Goal: Information Seeking & Learning: Learn about a topic

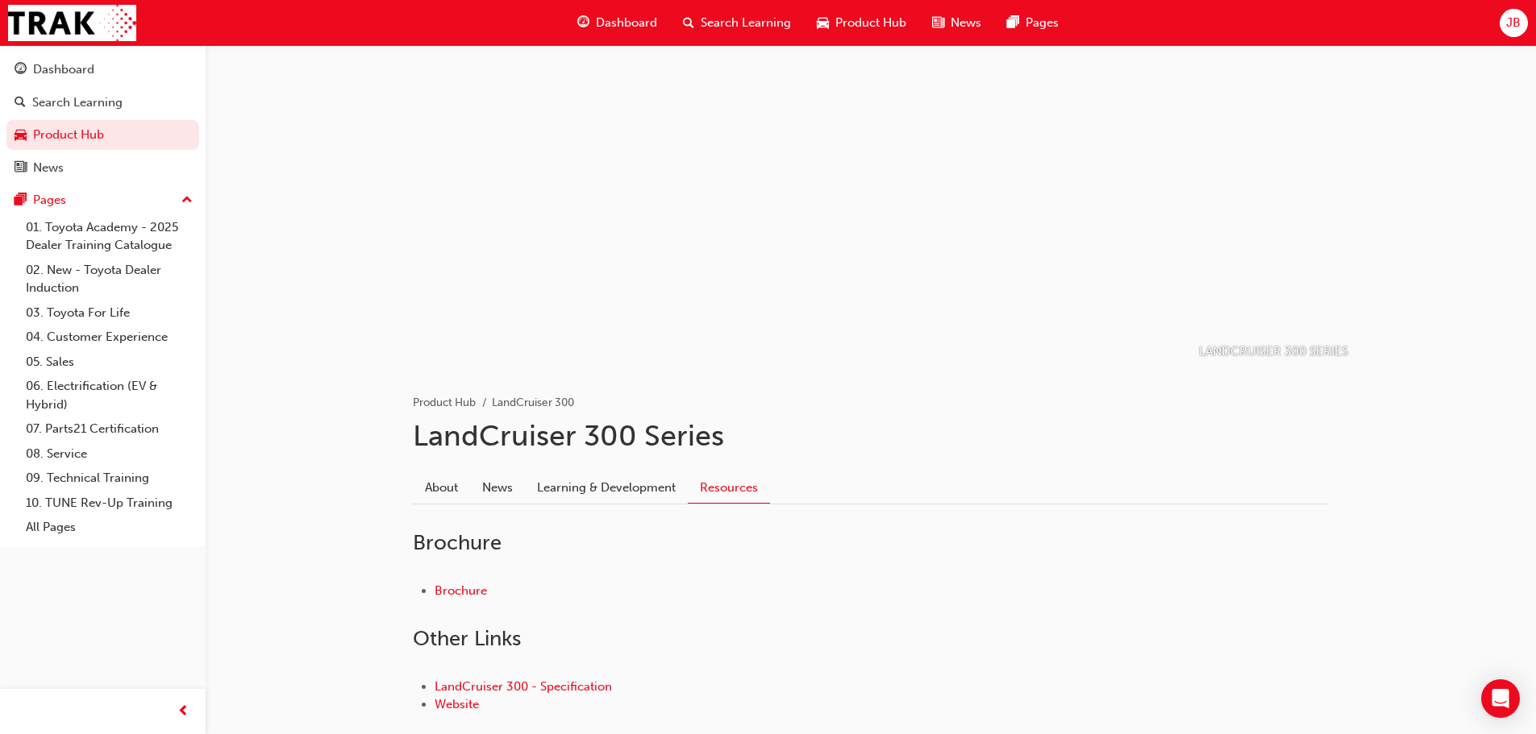
scroll to position [98, 0]
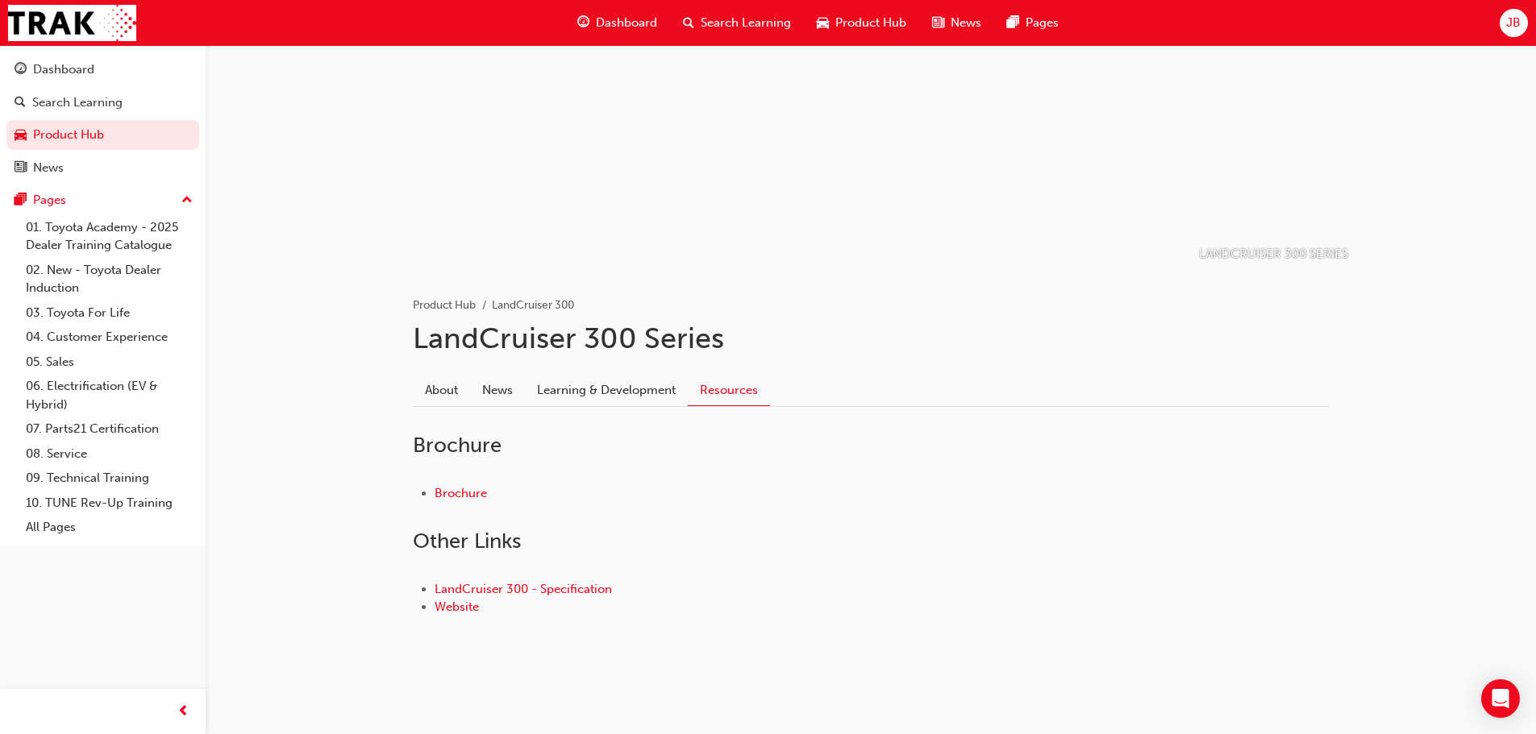
click at [654, 18] on span "Dashboard" at bounding box center [626, 23] width 61 height 19
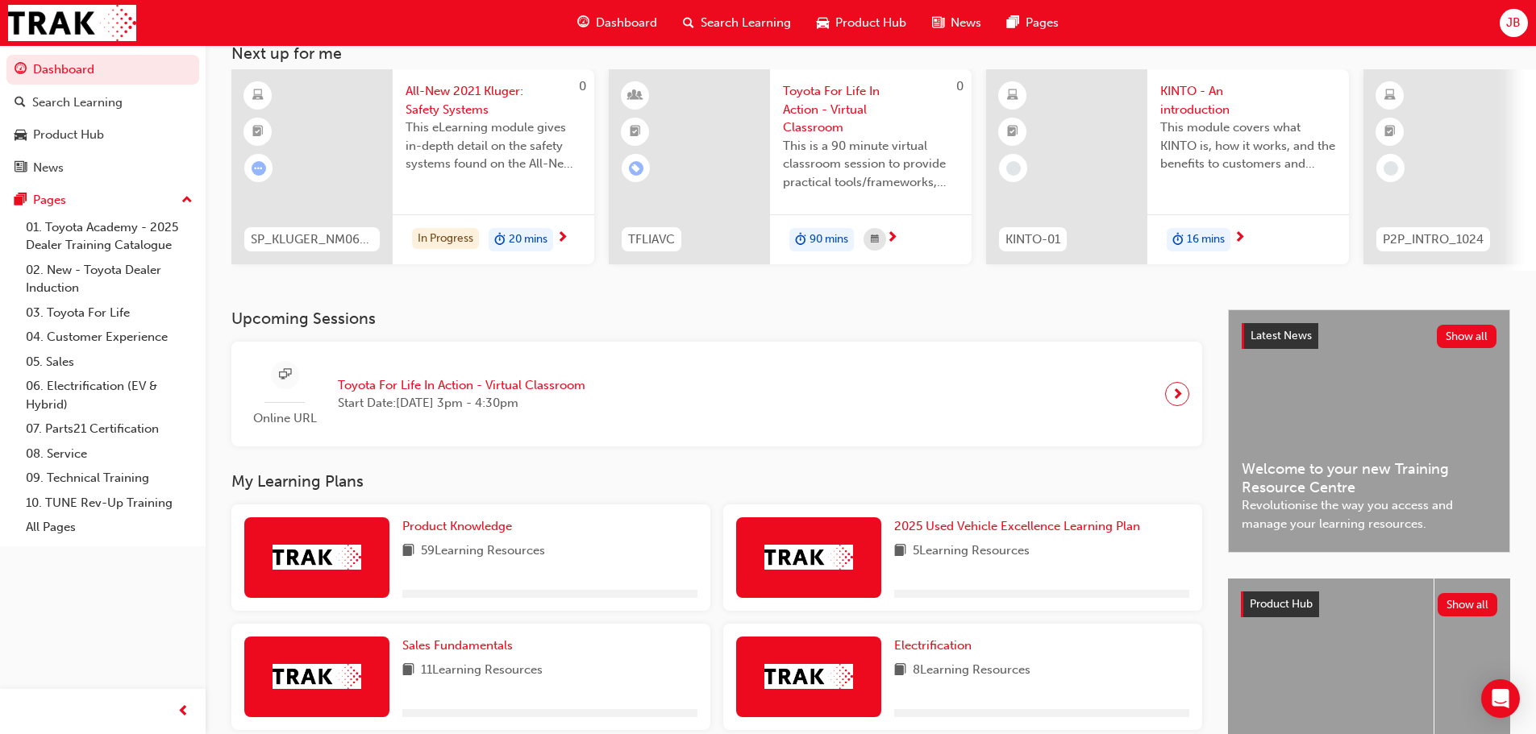
scroll to position [242, 0]
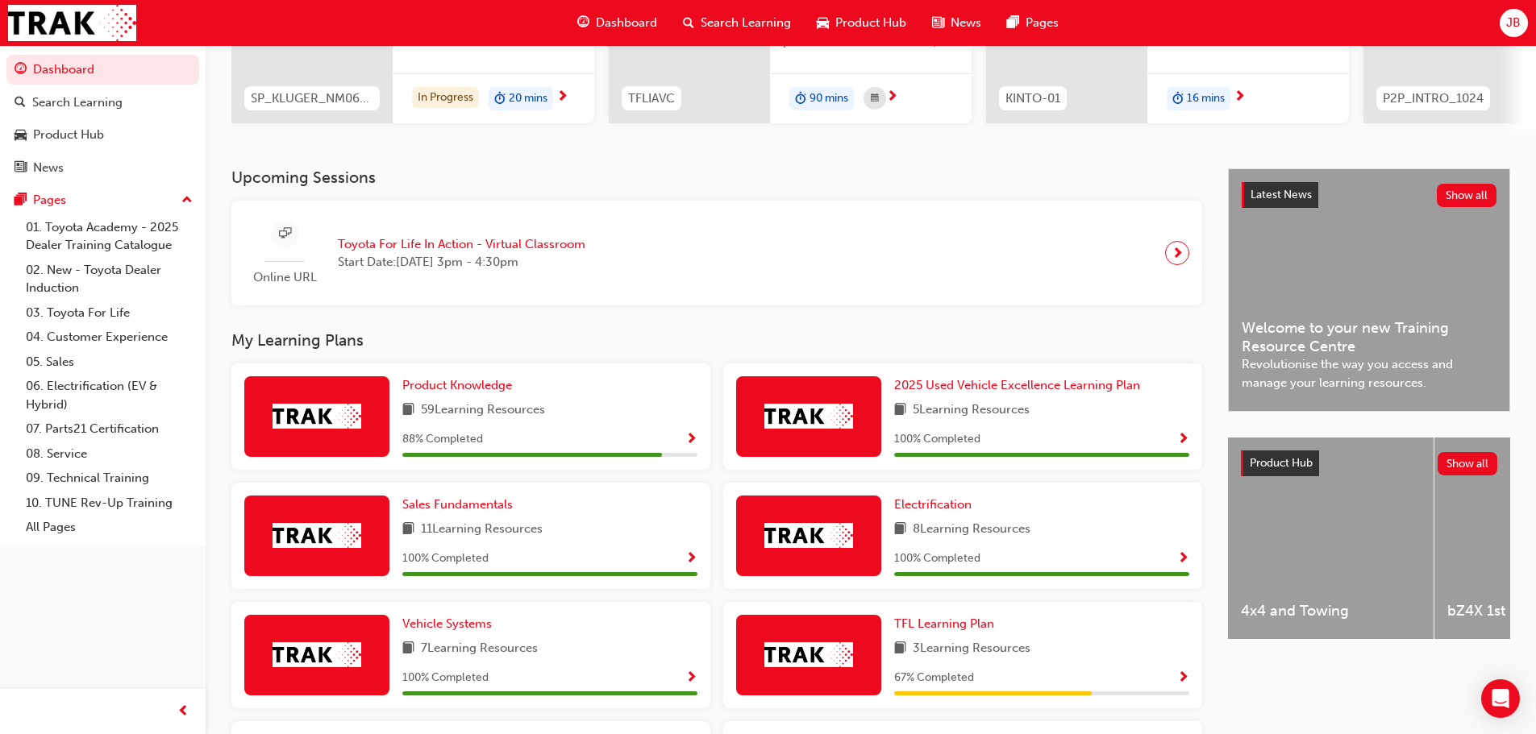
click at [694, 444] on span "Show Progress" at bounding box center [691, 440] width 12 height 15
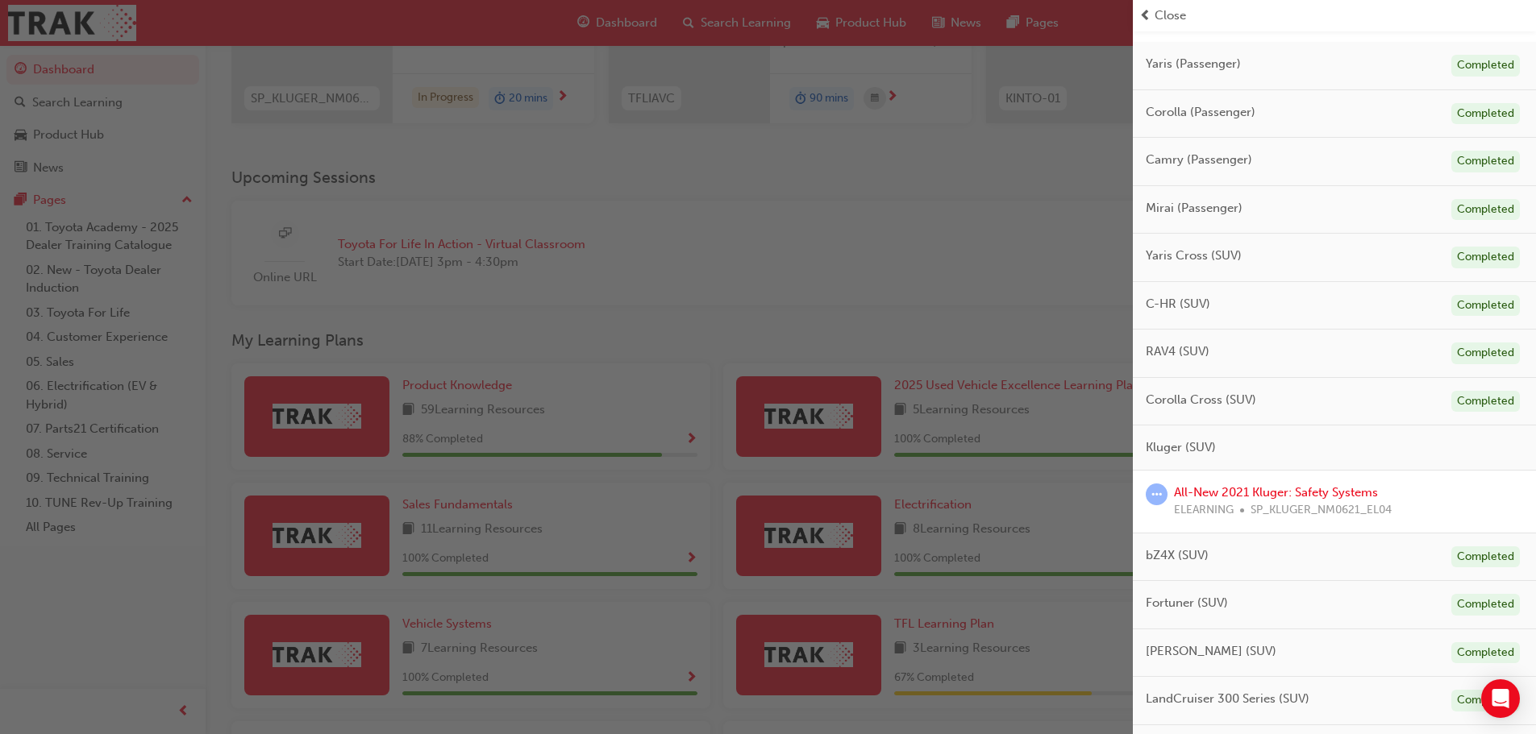
scroll to position [161, 0]
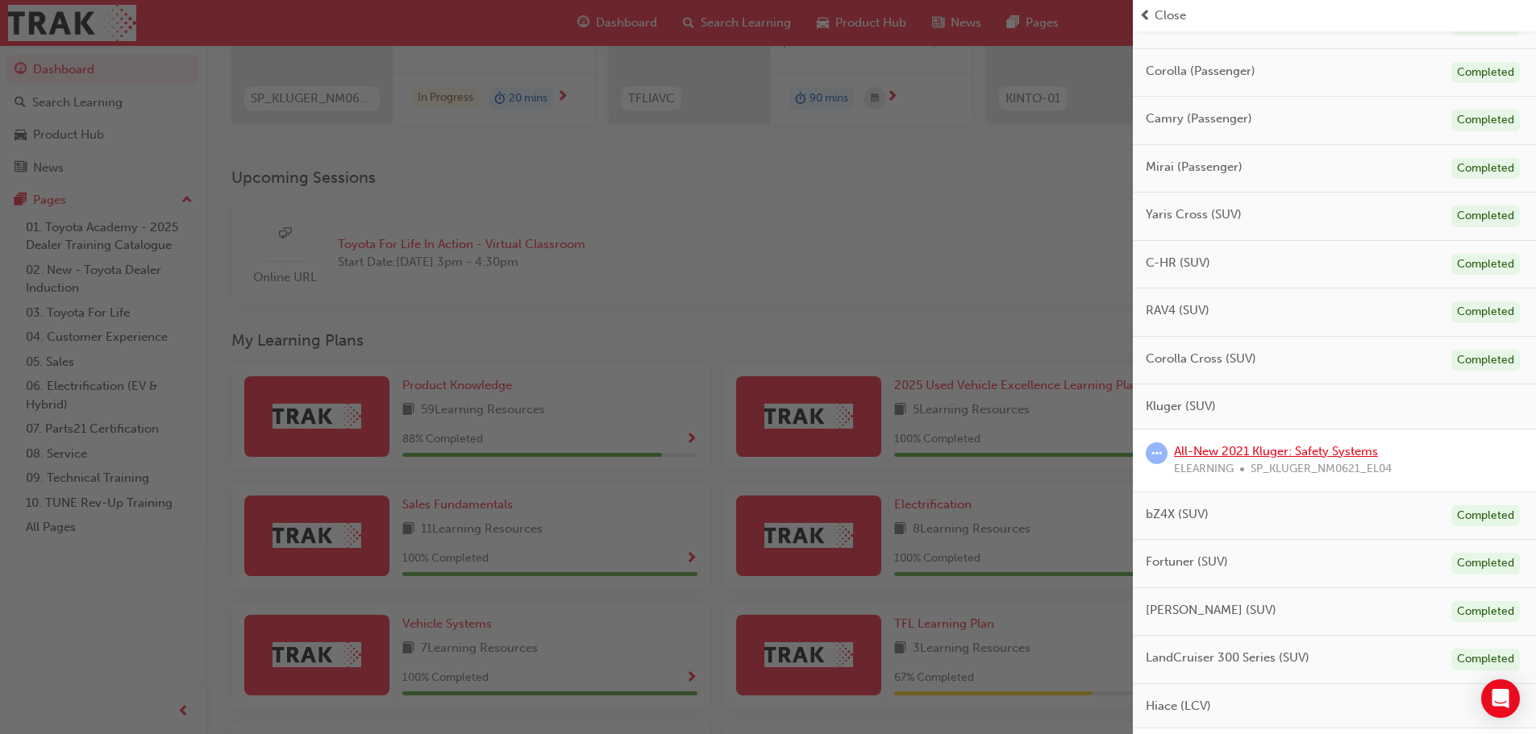
click at [1242, 455] on link "All-New 2021 Kluger: Safety Systems" at bounding box center [1276, 451] width 204 height 15
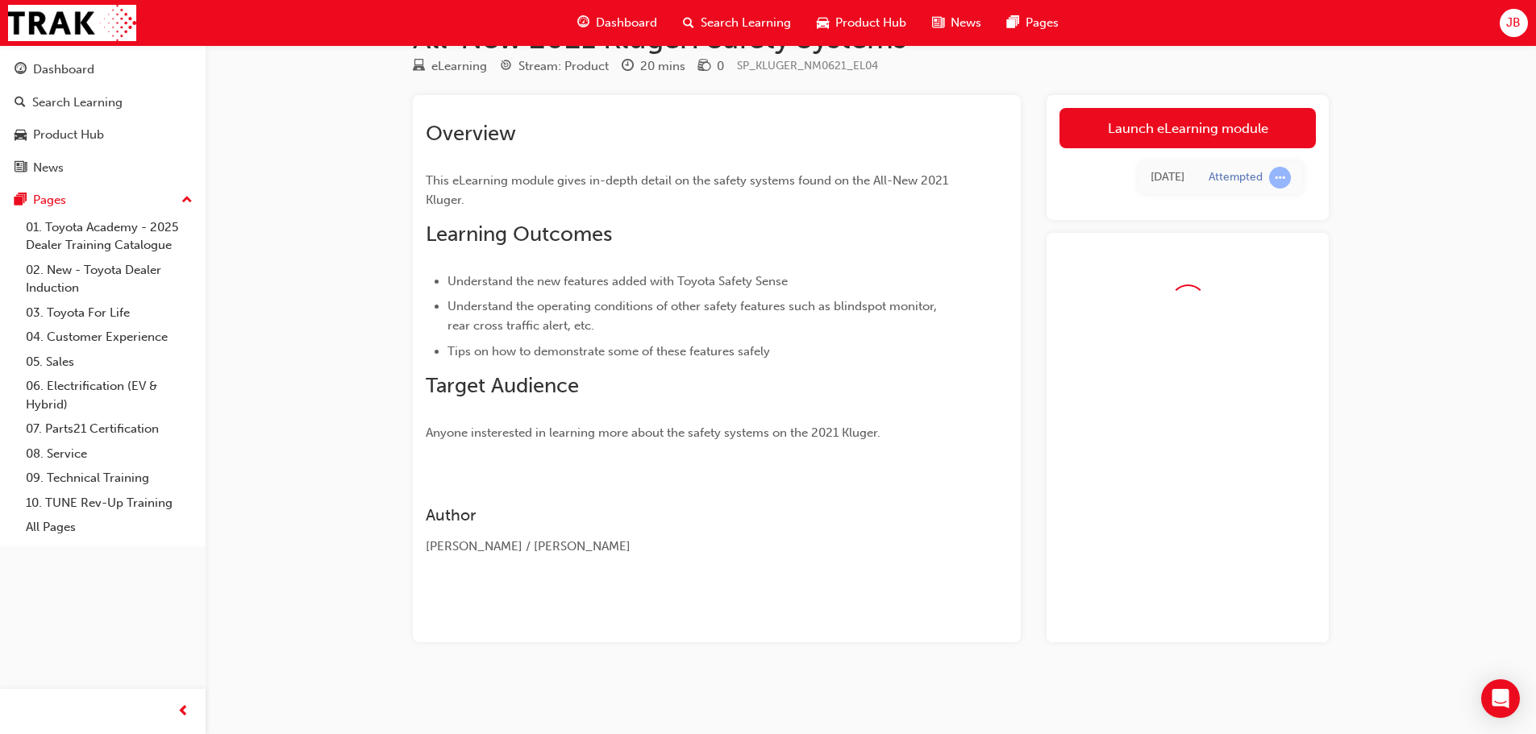
scroll to position [94, 0]
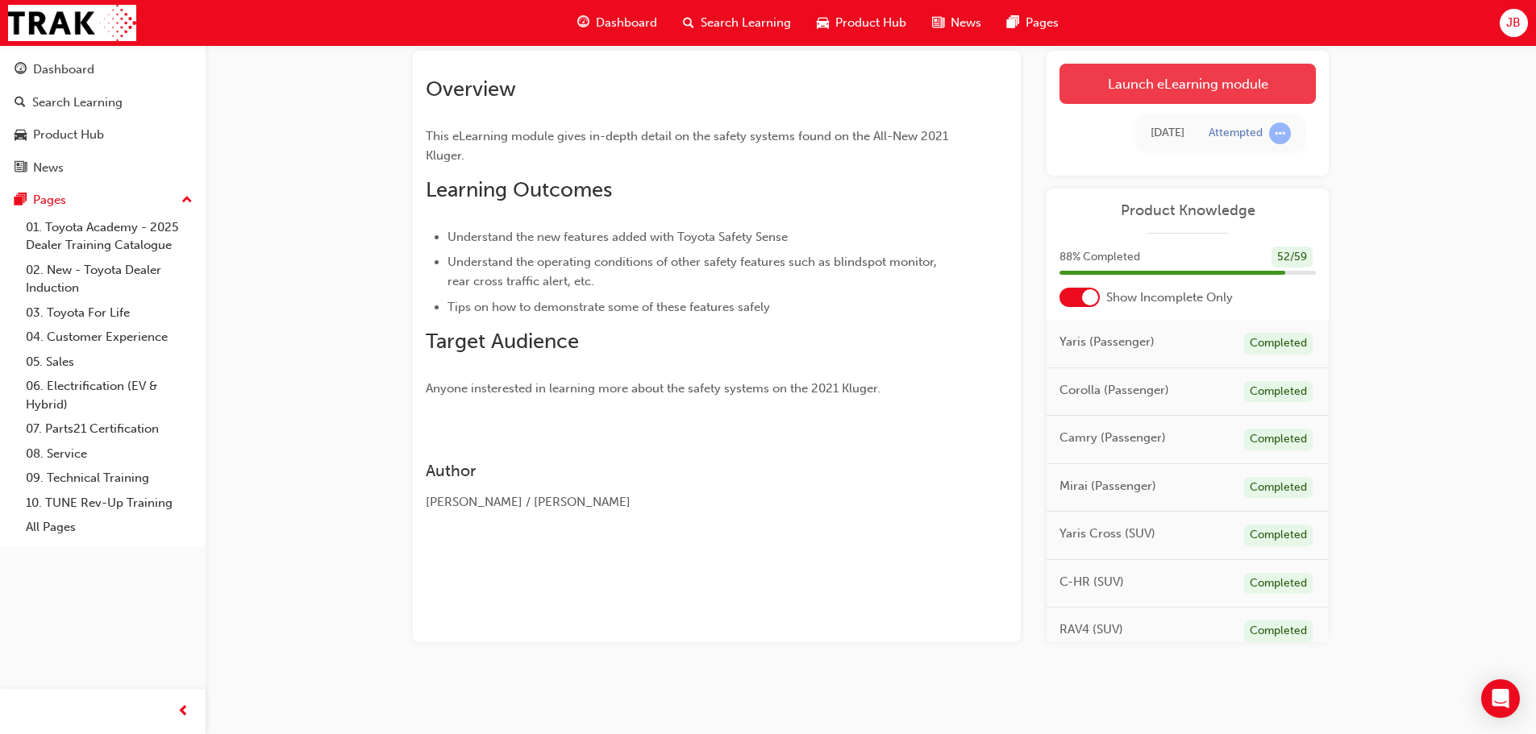
click at [1212, 81] on link "Launch eLearning module" at bounding box center [1187, 84] width 256 height 40
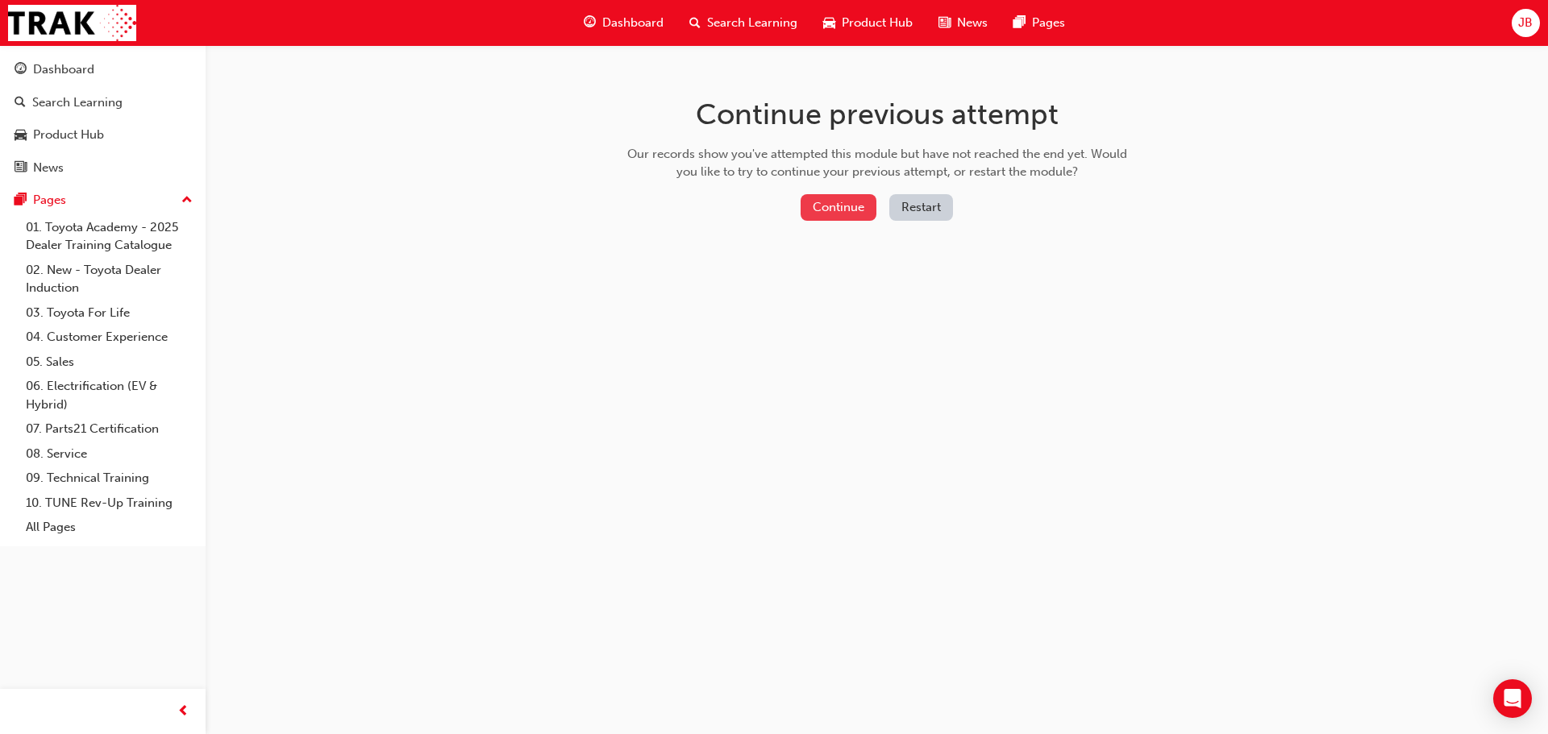
click at [826, 200] on button "Continue" at bounding box center [838, 207] width 76 height 27
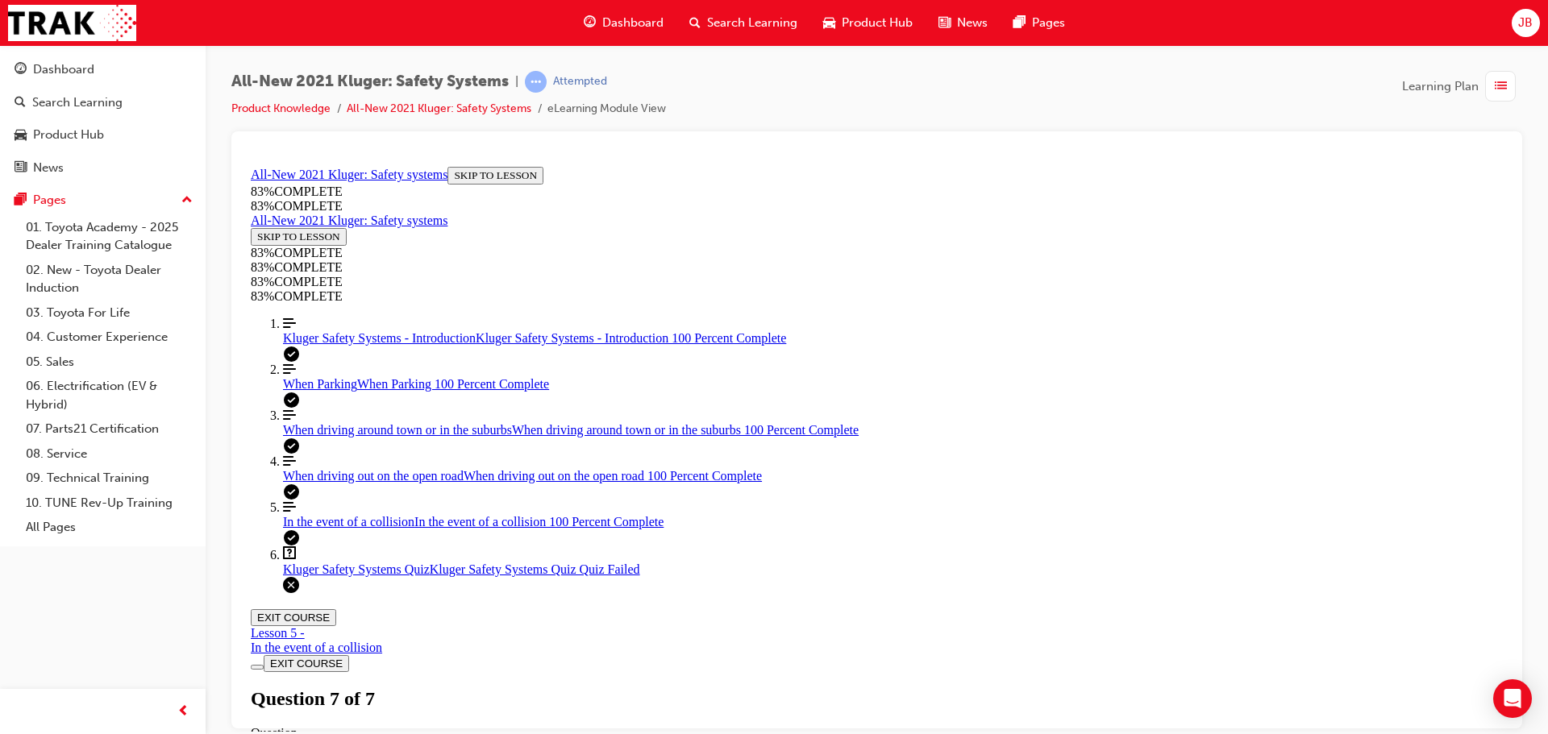
scroll to position [262, 0]
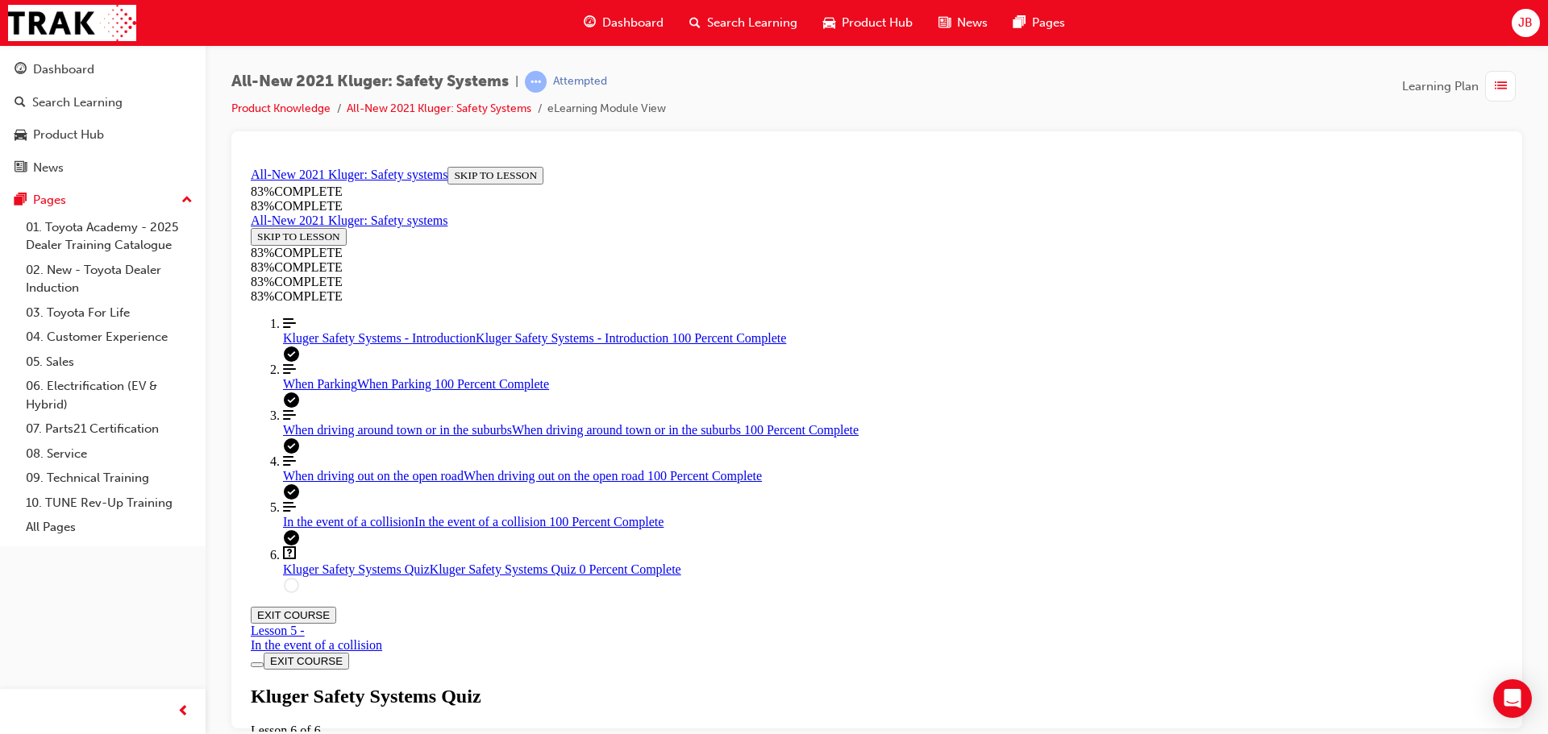
drag, startPoint x: 888, startPoint y: 495, endPoint x: 926, endPoint y: 543, distance: 61.9
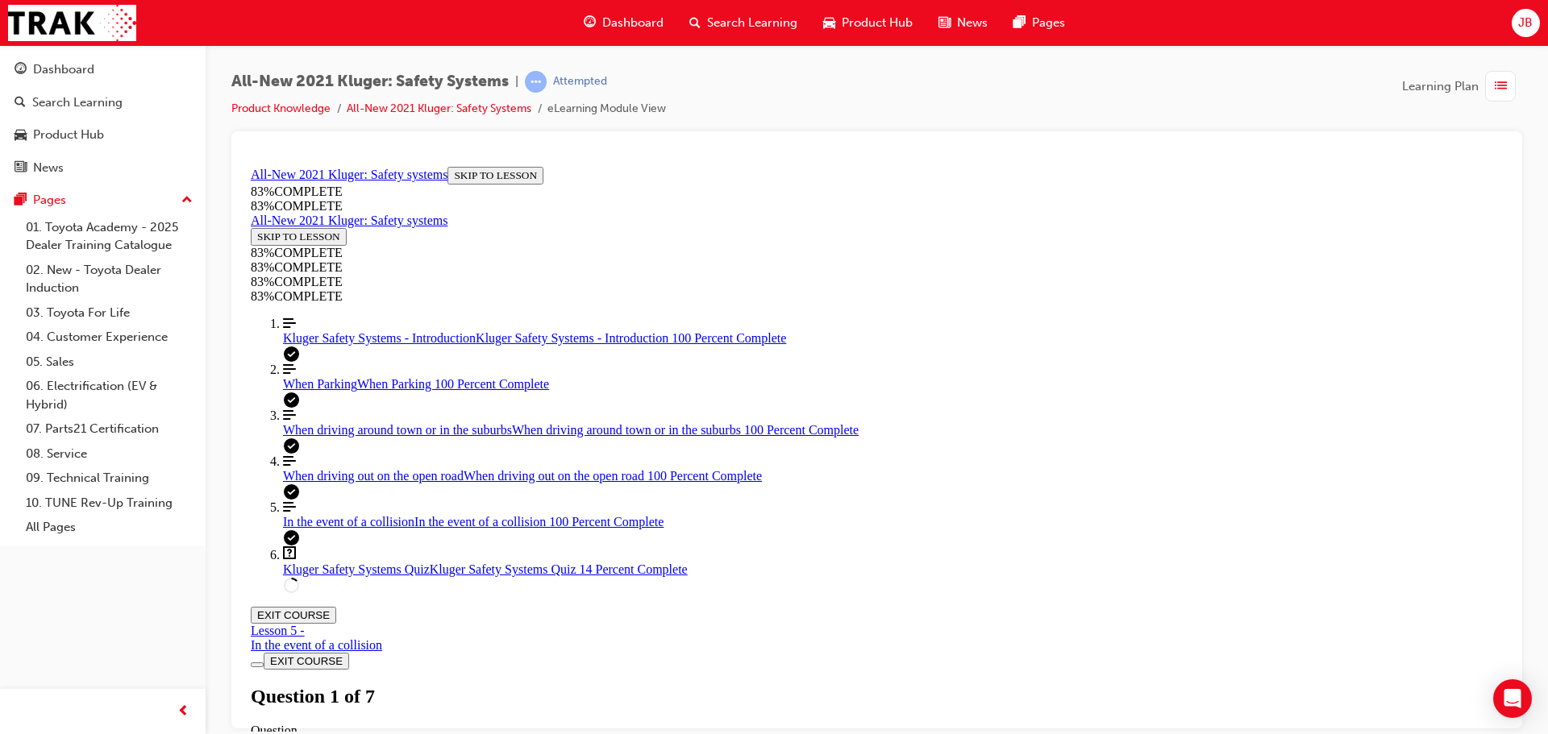
scroll to position [220, 0]
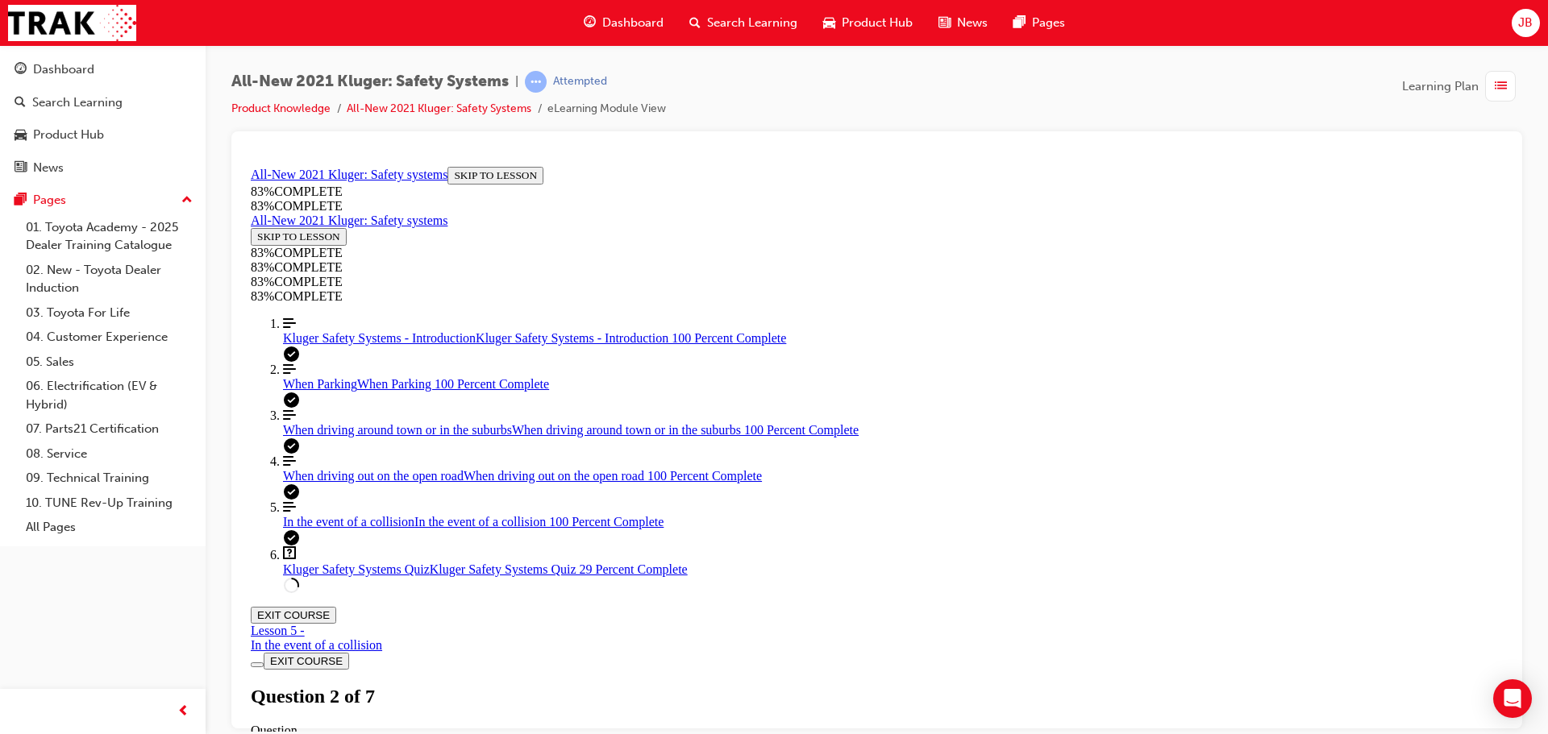
drag, startPoint x: 844, startPoint y: 351, endPoint x: 914, endPoint y: 567, distance: 226.4
drag, startPoint x: 839, startPoint y: 361, endPoint x: 889, endPoint y: 460, distance: 111.0
drag, startPoint x: 838, startPoint y: 351, endPoint x: 893, endPoint y: 357, distance: 55.9
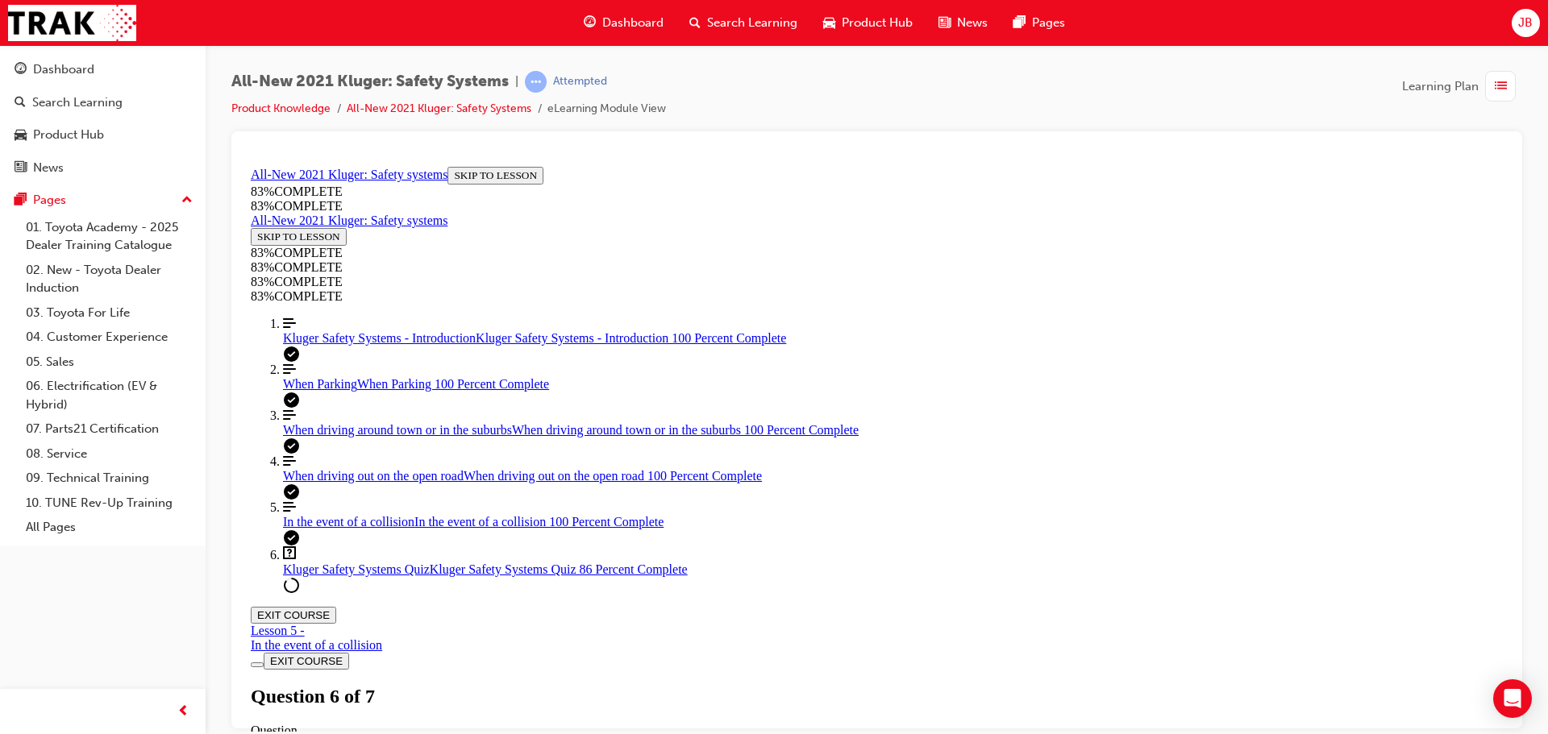
click at [336, 606] on button "EXIT COURSE" at bounding box center [293, 614] width 85 height 17
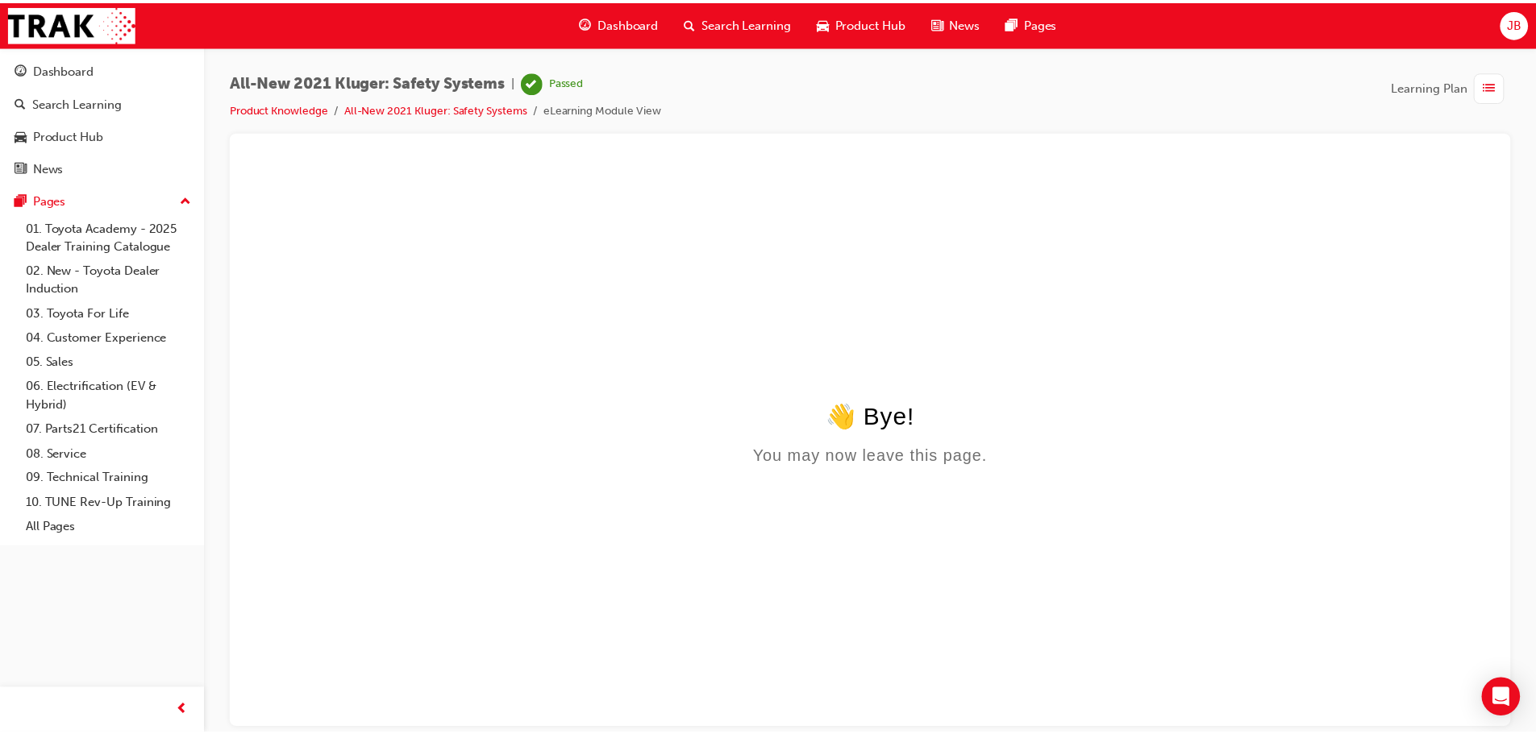
scroll to position [0, 0]
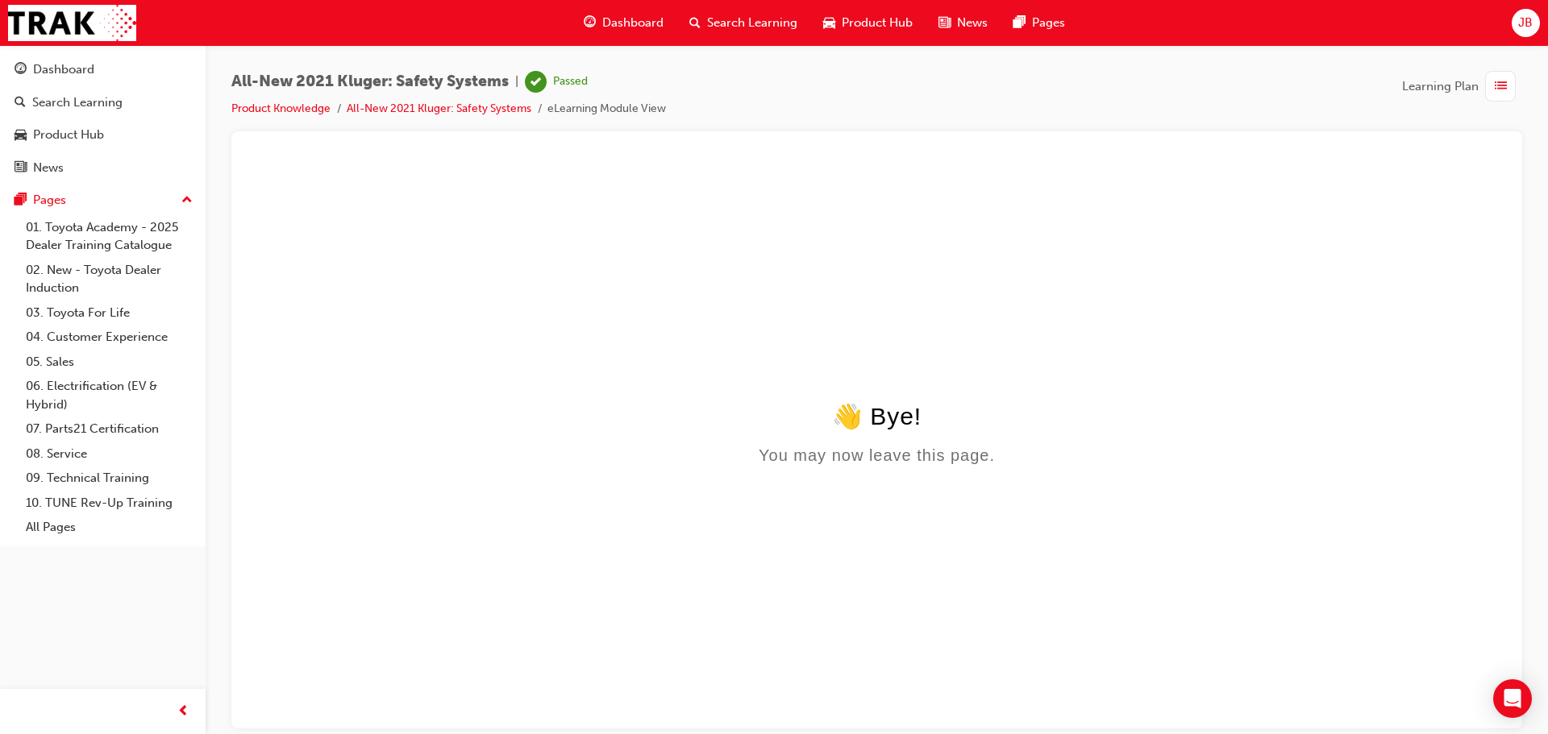
click at [625, 29] on span "Dashboard" at bounding box center [632, 23] width 61 height 19
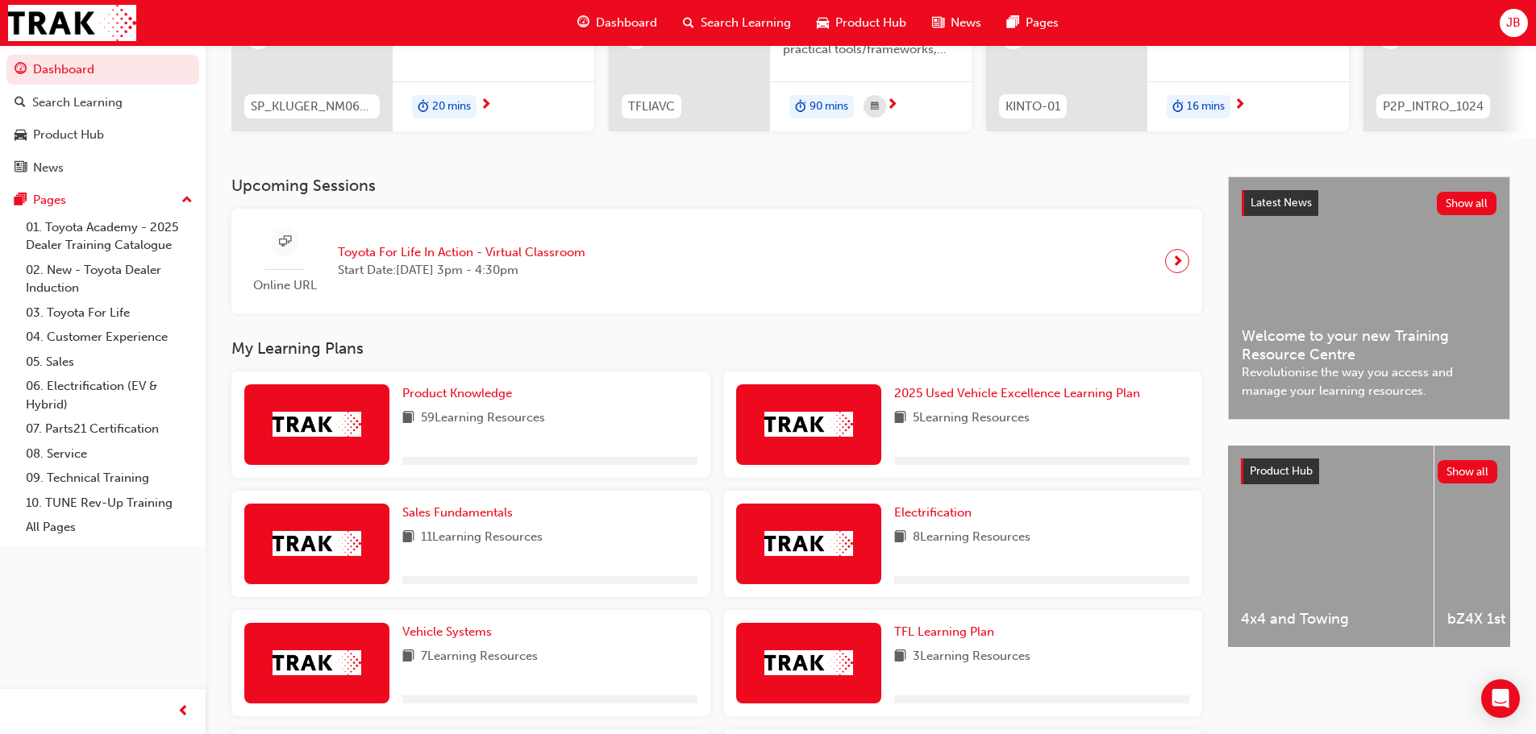
scroll to position [242, 0]
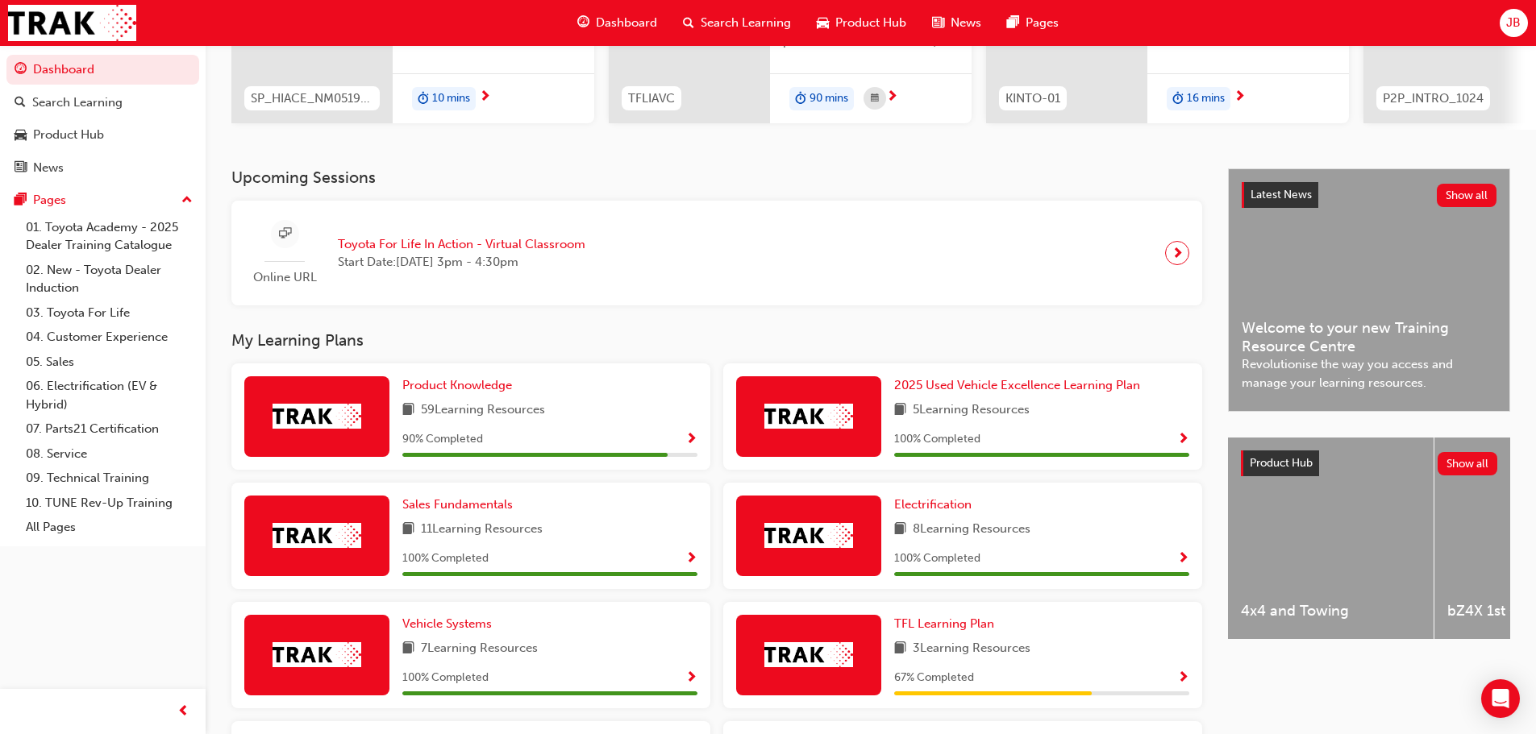
click at [690, 447] on span "Show Progress" at bounding box center [691, 440] width 12 height 15
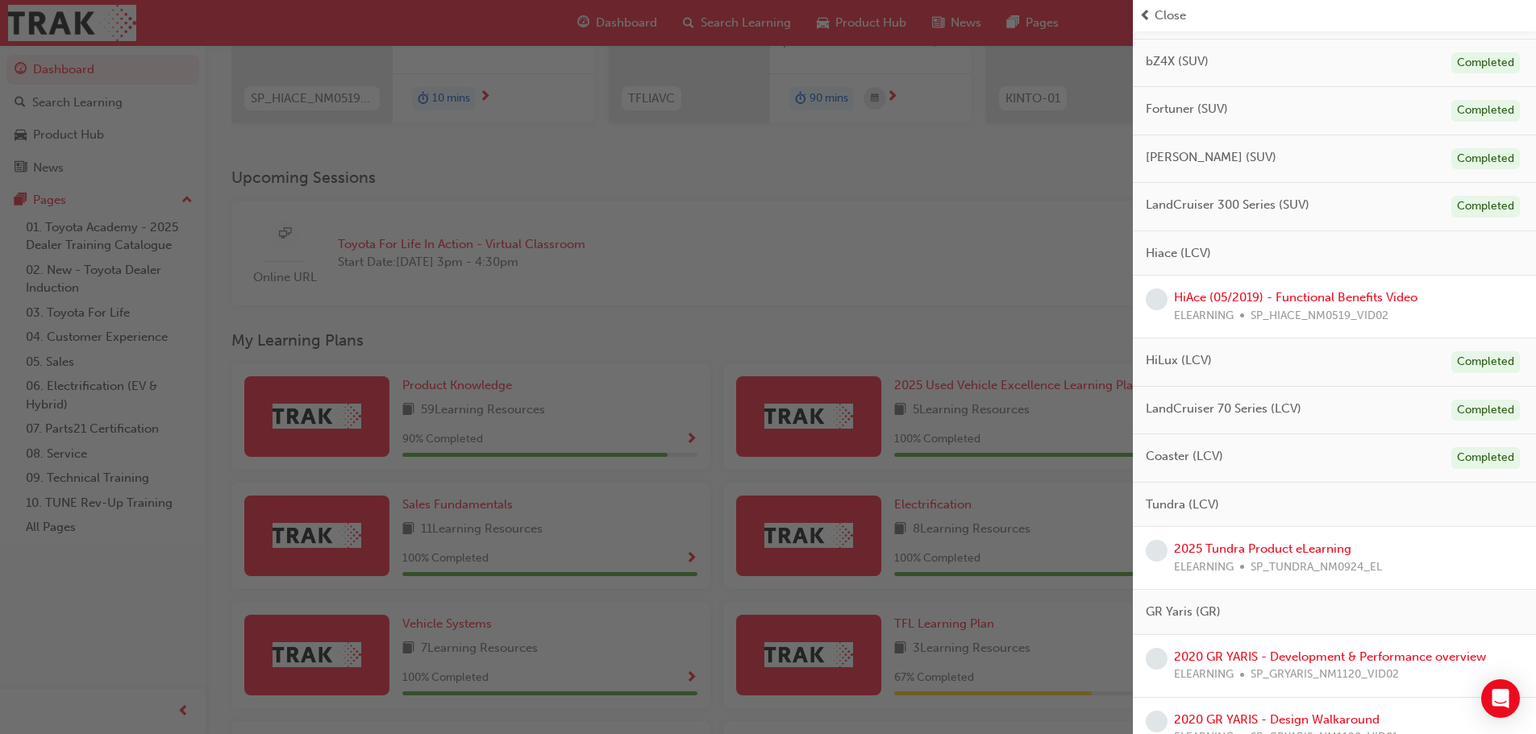
scroll to position [564, 0]
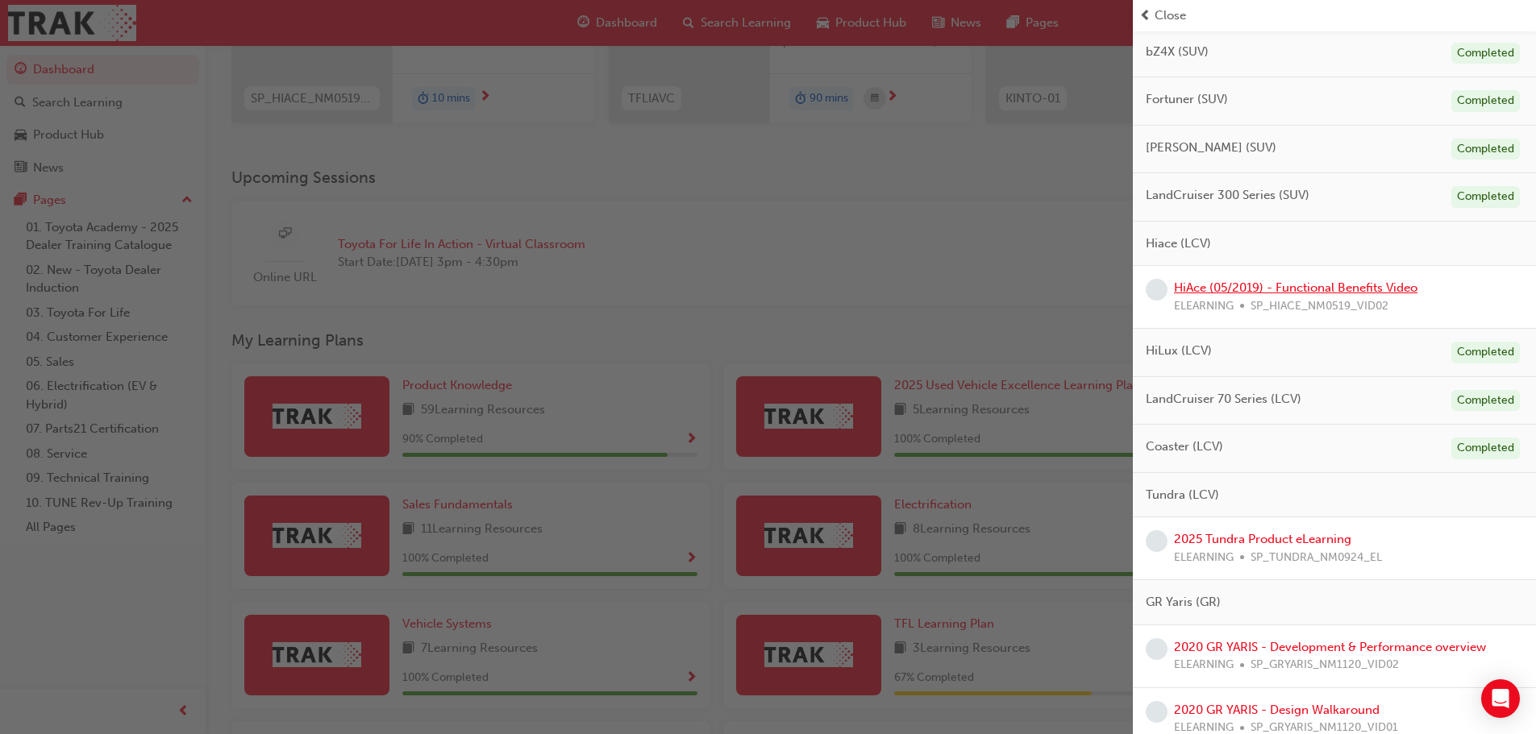
click at [1280, 289] on link "HiAce (05/2019) - Functional Benefits Video" at bounding box center [1295, 288] width 243 height 15
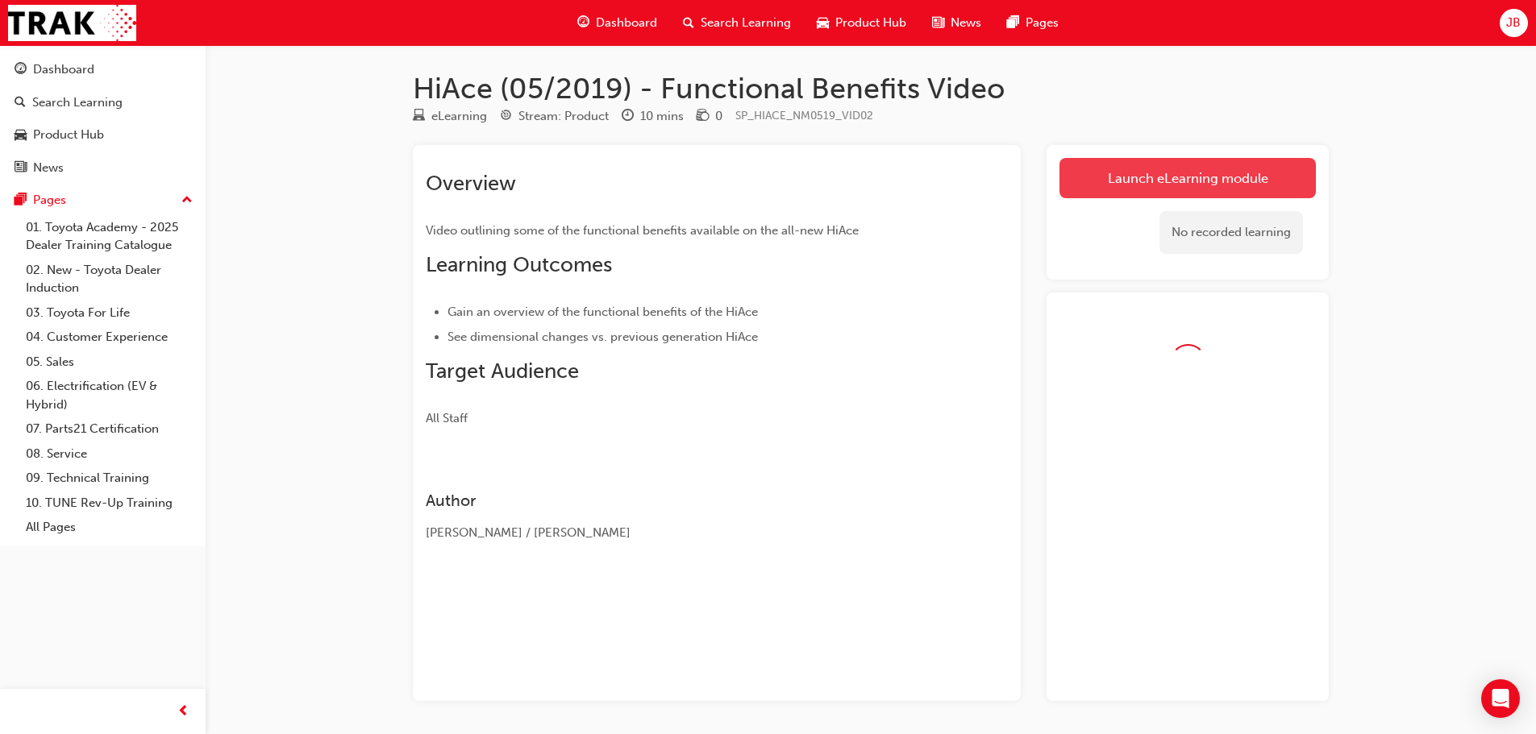
click at [1276, 174] on link "Launch eLearning module" at bounding box center [1187, 178] width 256 height 40
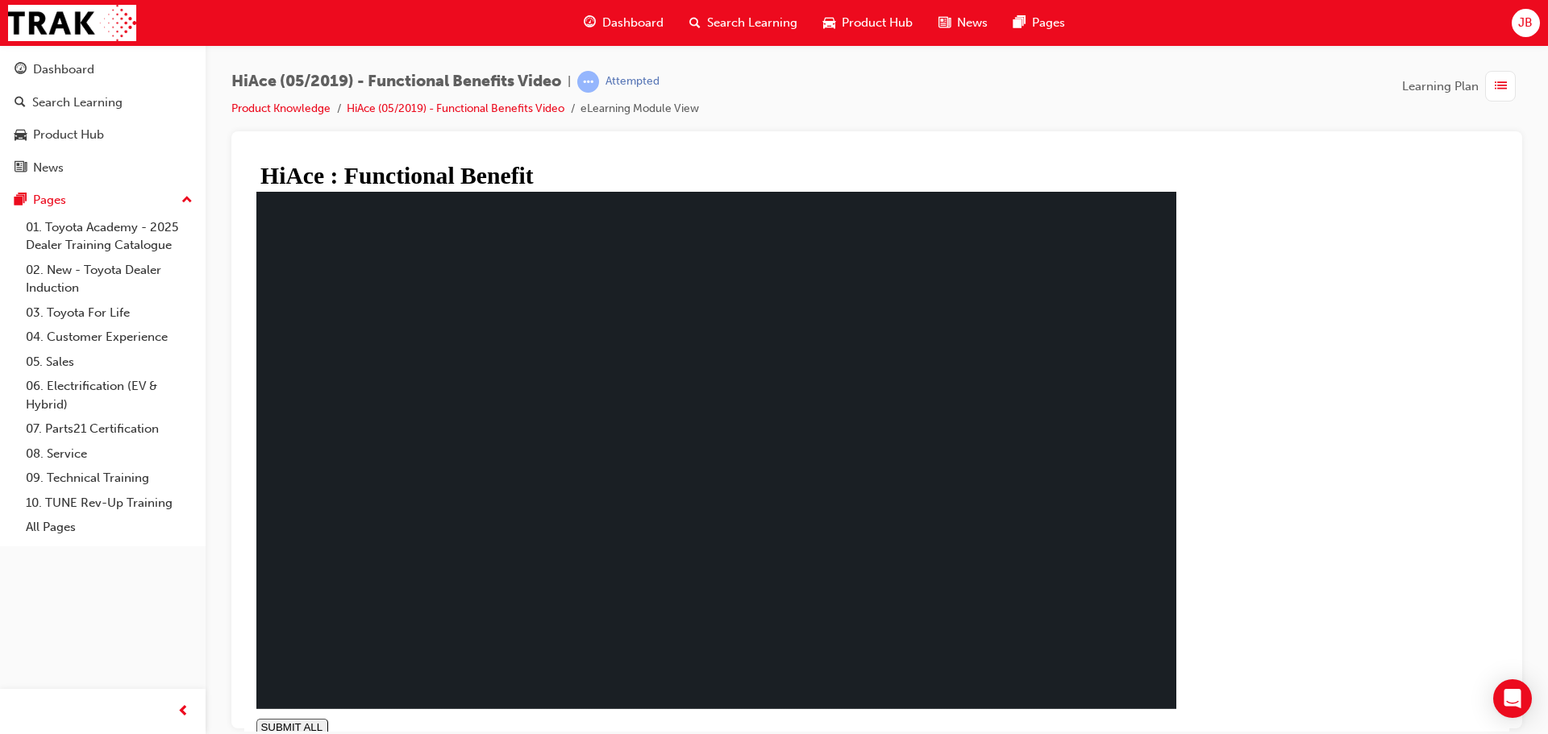
type input "0.65"
